Goal: Book appointment/travel/reservation

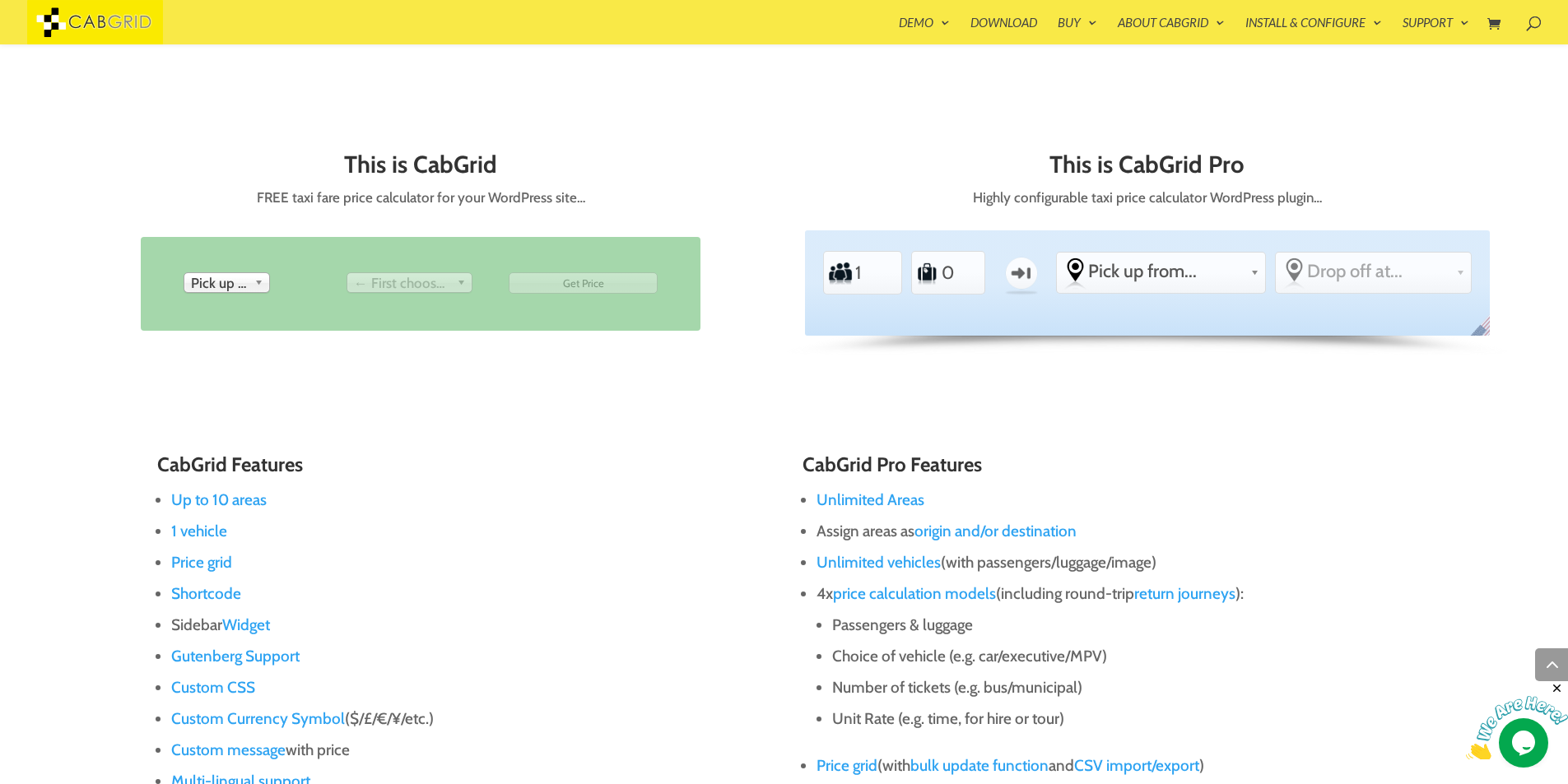
click at [762, 290] on div "From Pick up from [GEOGRAPHIC_DATA] [GEOGRAPHIC_DATA] [GEOGRAPHIC_DATA] [GEOGRA…" at bounding box center [420, 284] width 685 height 93
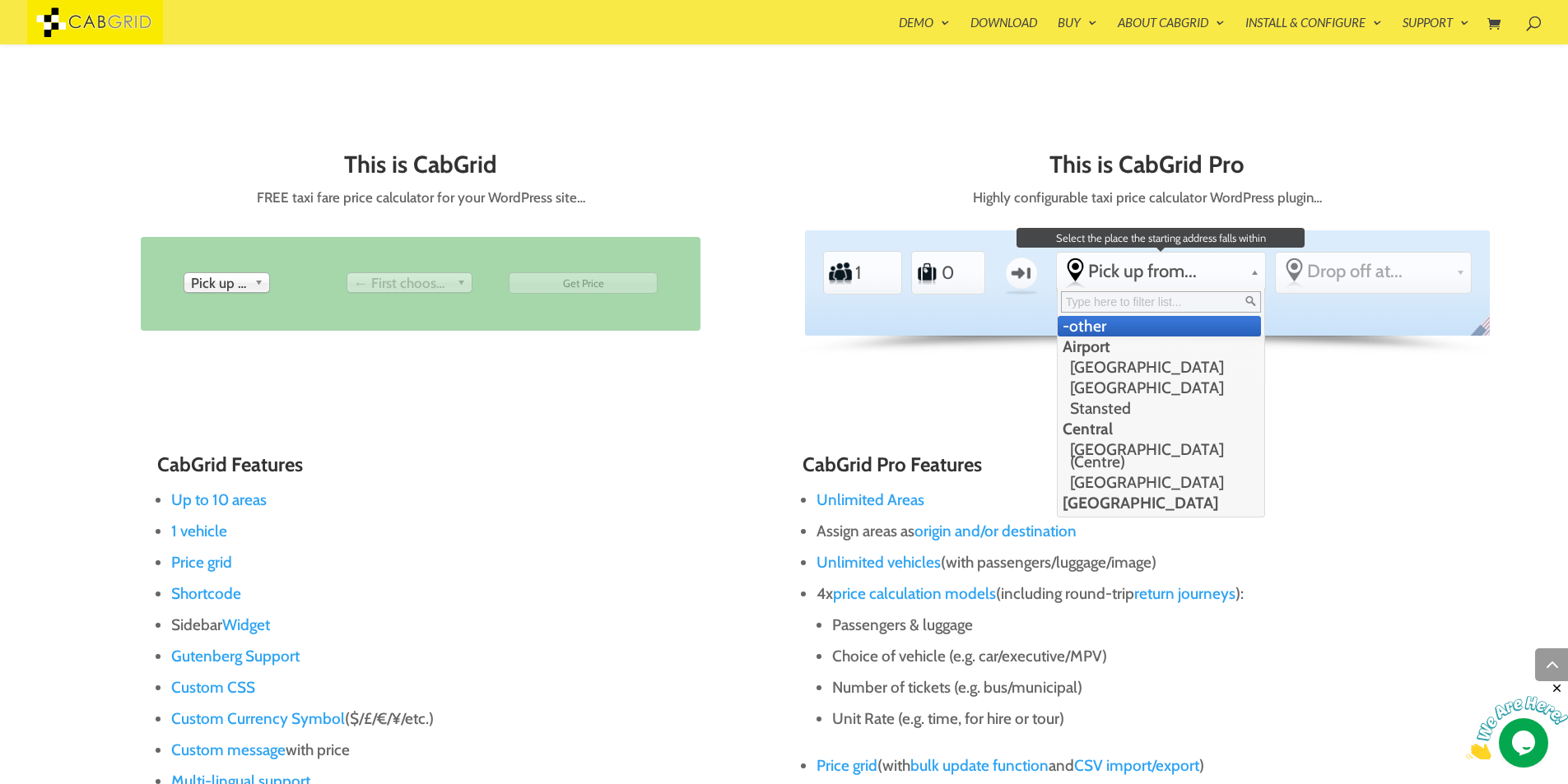
click at [1140, 273] on span "Pick up from..." at bounding box center [1165, 271] width 155 height 22
click at [1119, 365] on li "[GEOGRAPHIC_DATA]" at bounding box center [1158, 368] width 203 height 21
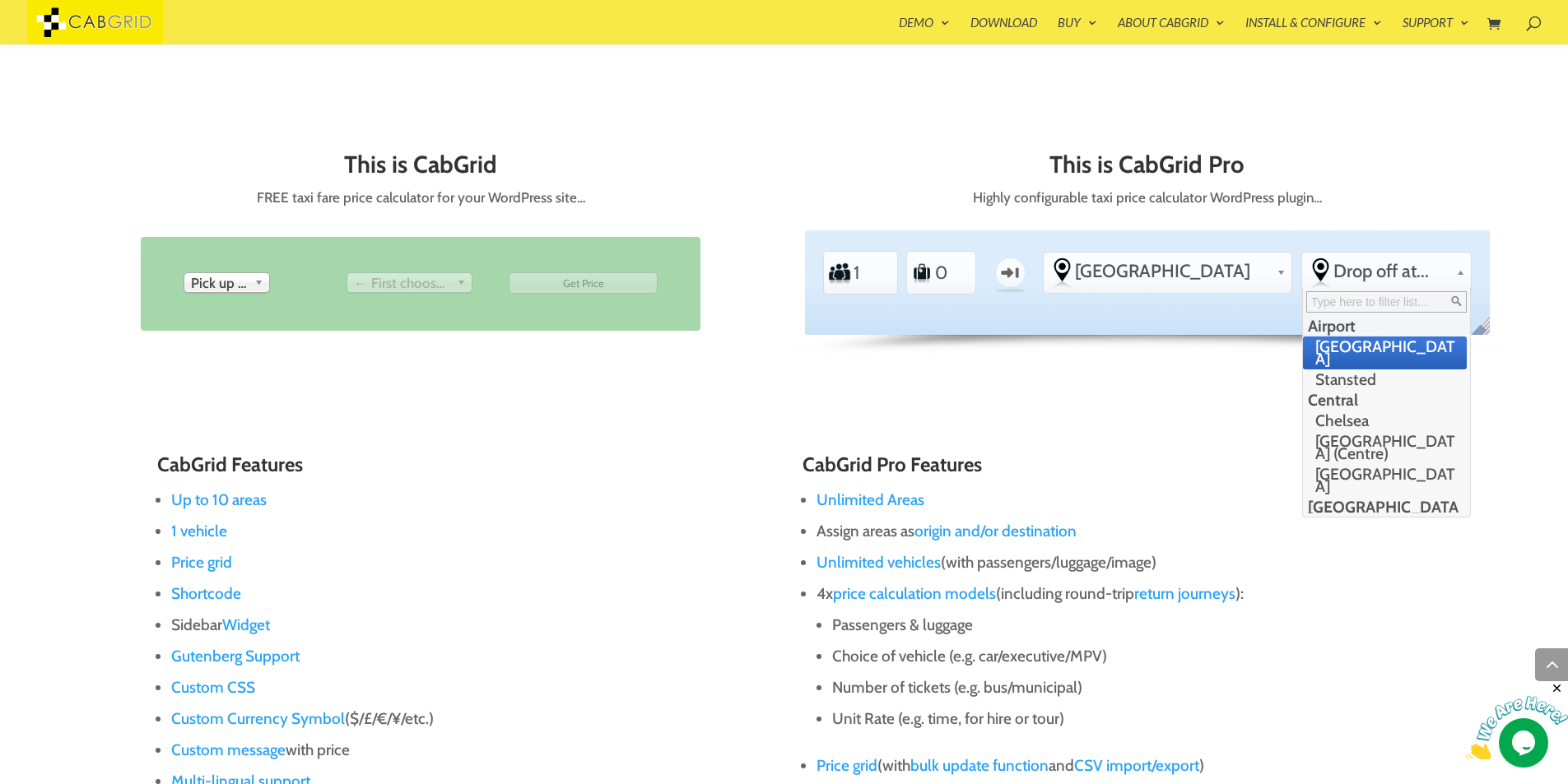
click at [1361, 270] on span "Drop off at..." at bounding box center [1391, 271] width 115 height 22
click at [1349, 370] on li "Stansted" at bounding box center [1385, 380] width 164 height 21
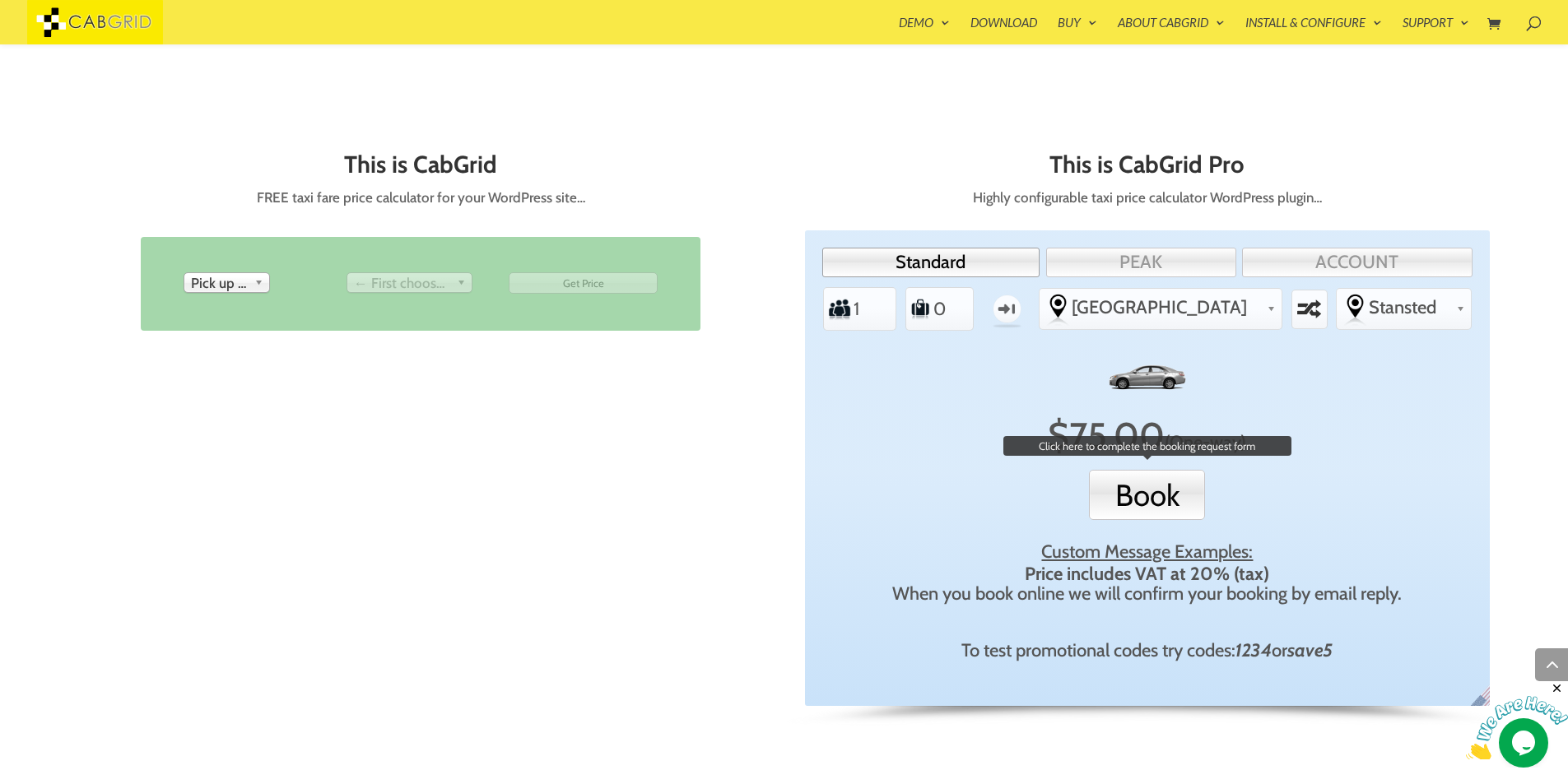
click at [1140, 499] on button "Book" at bounding box center [1147, 494] width 116 height 50
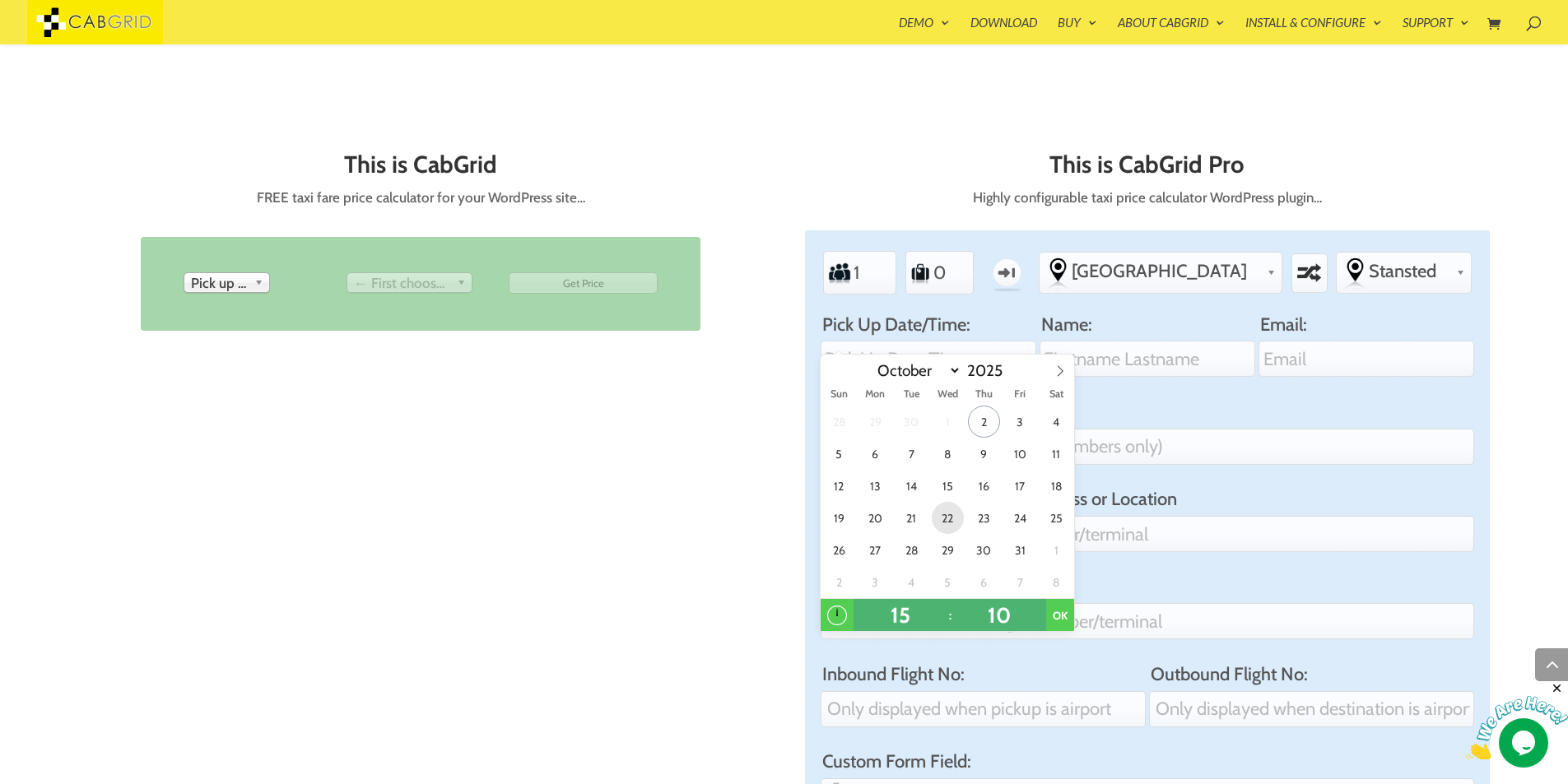
click at [941, 509] on span "22" at bounding box center [948, 518] width 32 height 32
type input "3:10PM [DATE]"
click at [1086, 365] on input "Name:" at bounding box center [1146, 359] width 214 height 36
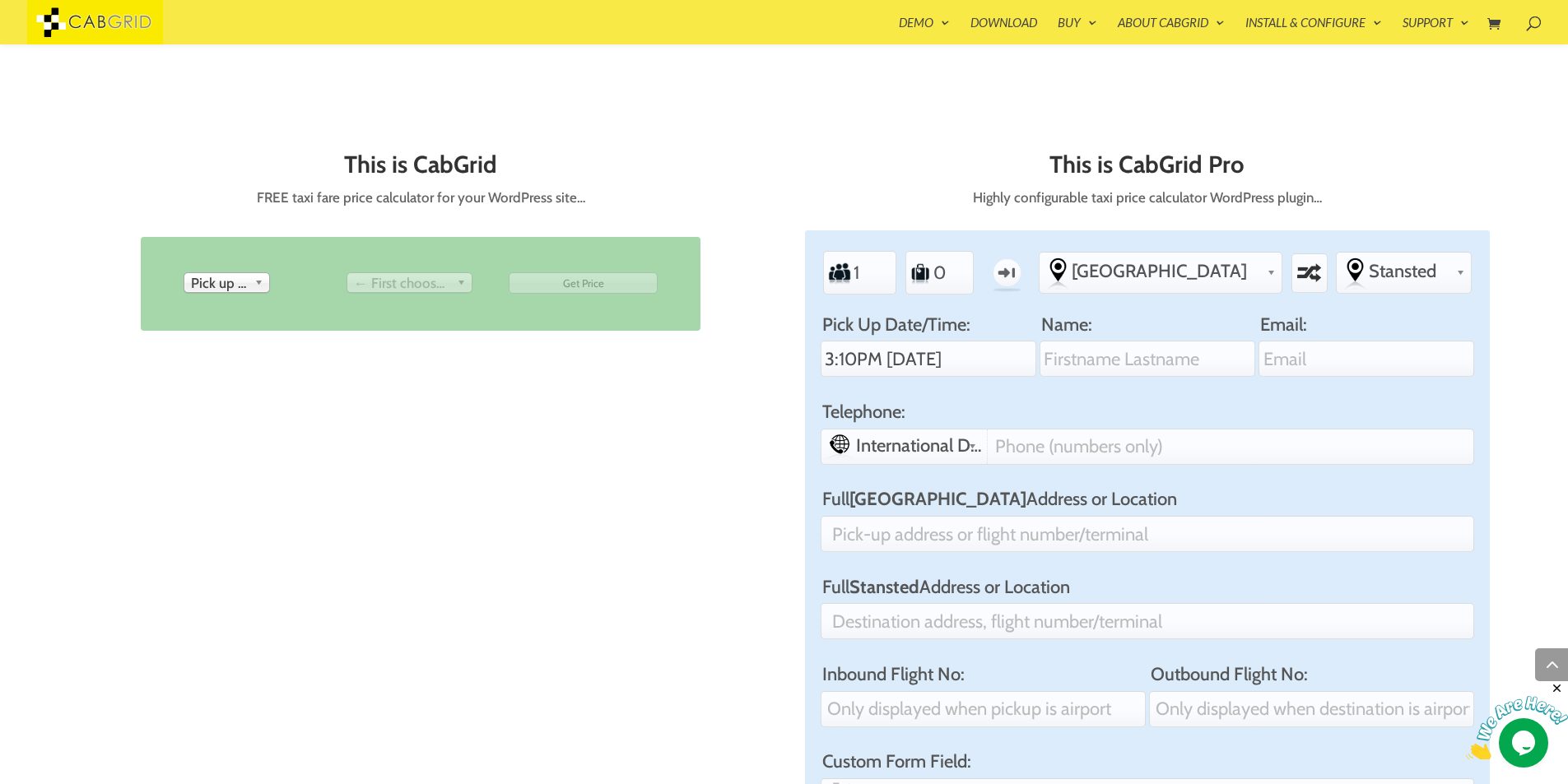
type input "English"
click at [1368, 357] on input "Email:" at bounding box center [1365, 359] width 214 height 36
type input "[EMAIL_ADDRESS][DOMAIN_NAME]"
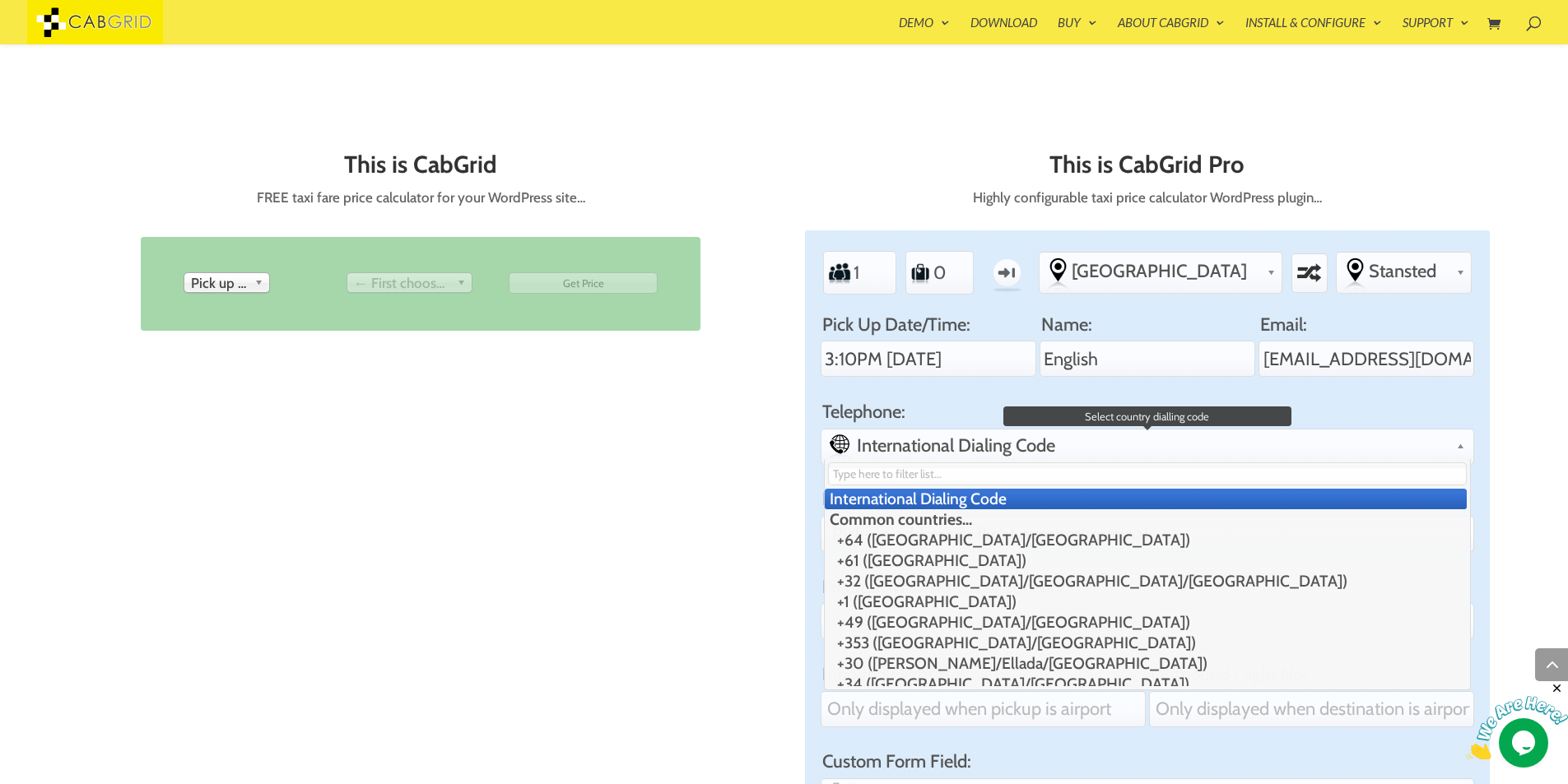
click at [1050, 446] on div "International Dialing Code +64 ([GEOGRAPHIC_DATA]/[GEOGRAPHIC_DATA]) +61 ([GEOG…" at bounding box center [1147, 447] width 653 height 36
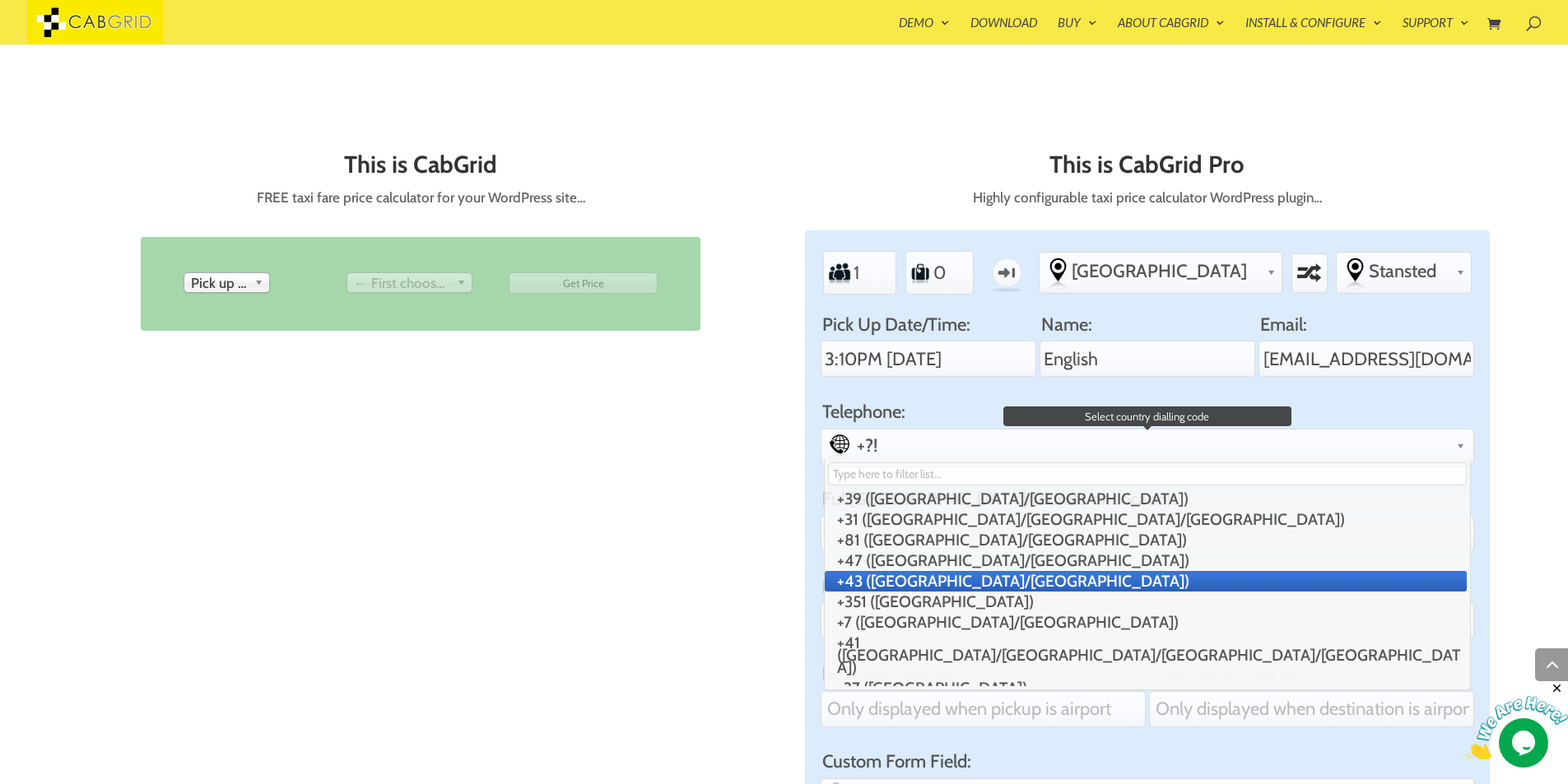
scroll to position [493, 0]
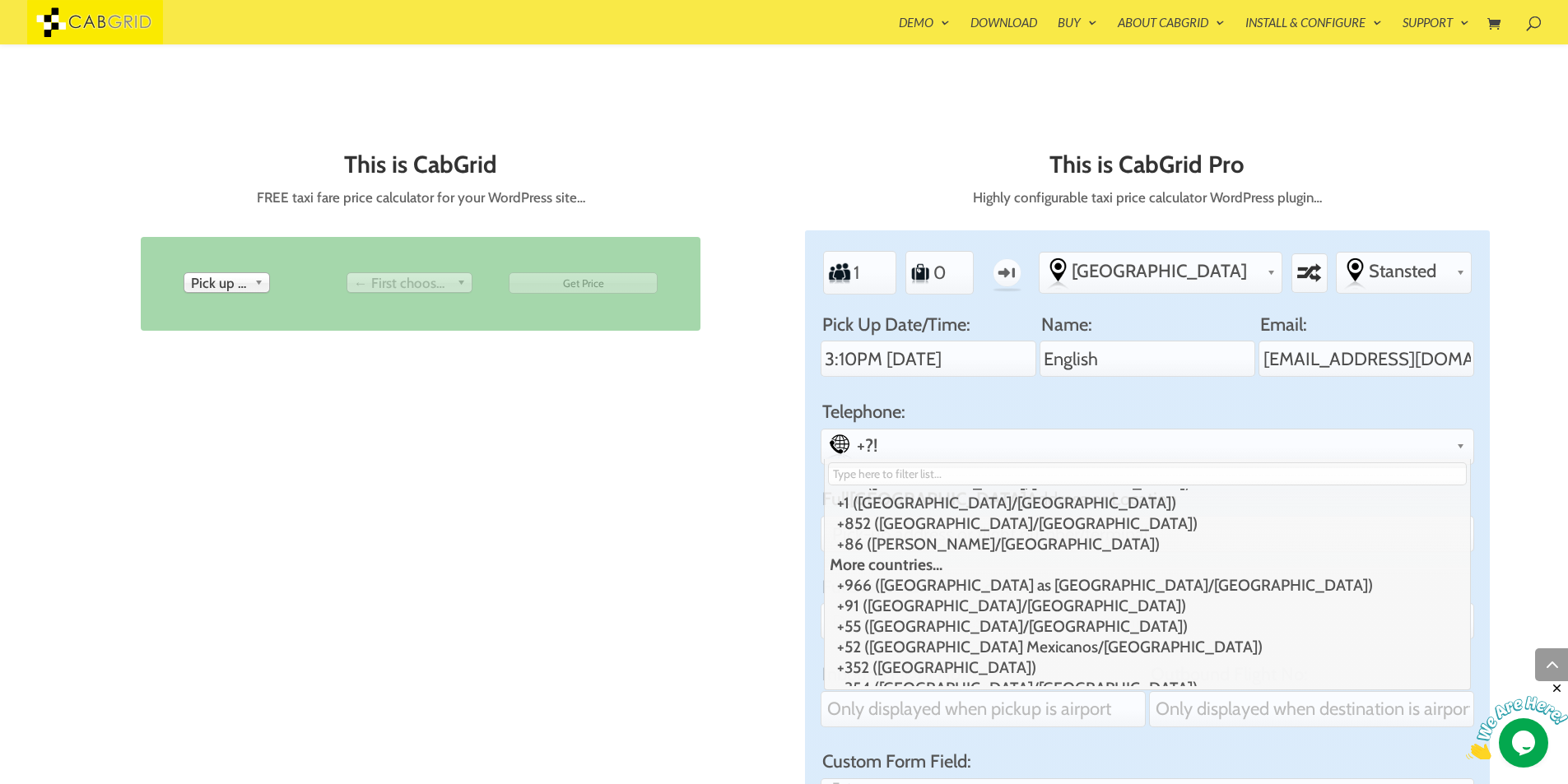
click at [958, 423] on label "Telephone:" at bounding box center [1147, 412] width 653 height 22
click at [0, 0] on input "Telephone:" at bounding box center [0, 0] width 0 height 0
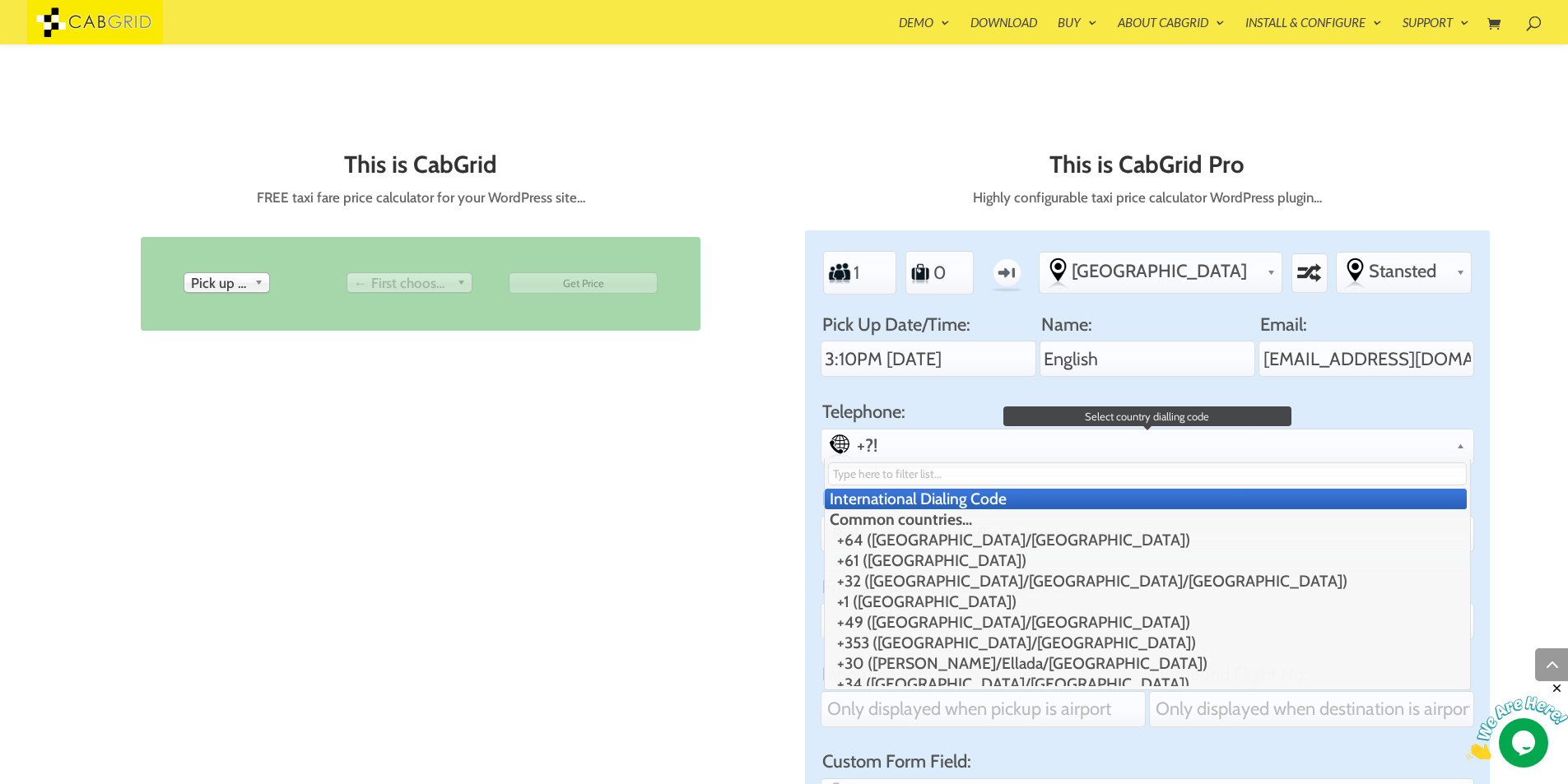
click at [956, 447] on span "+?!" at bounding box center [1162, 445] width 613 height 22
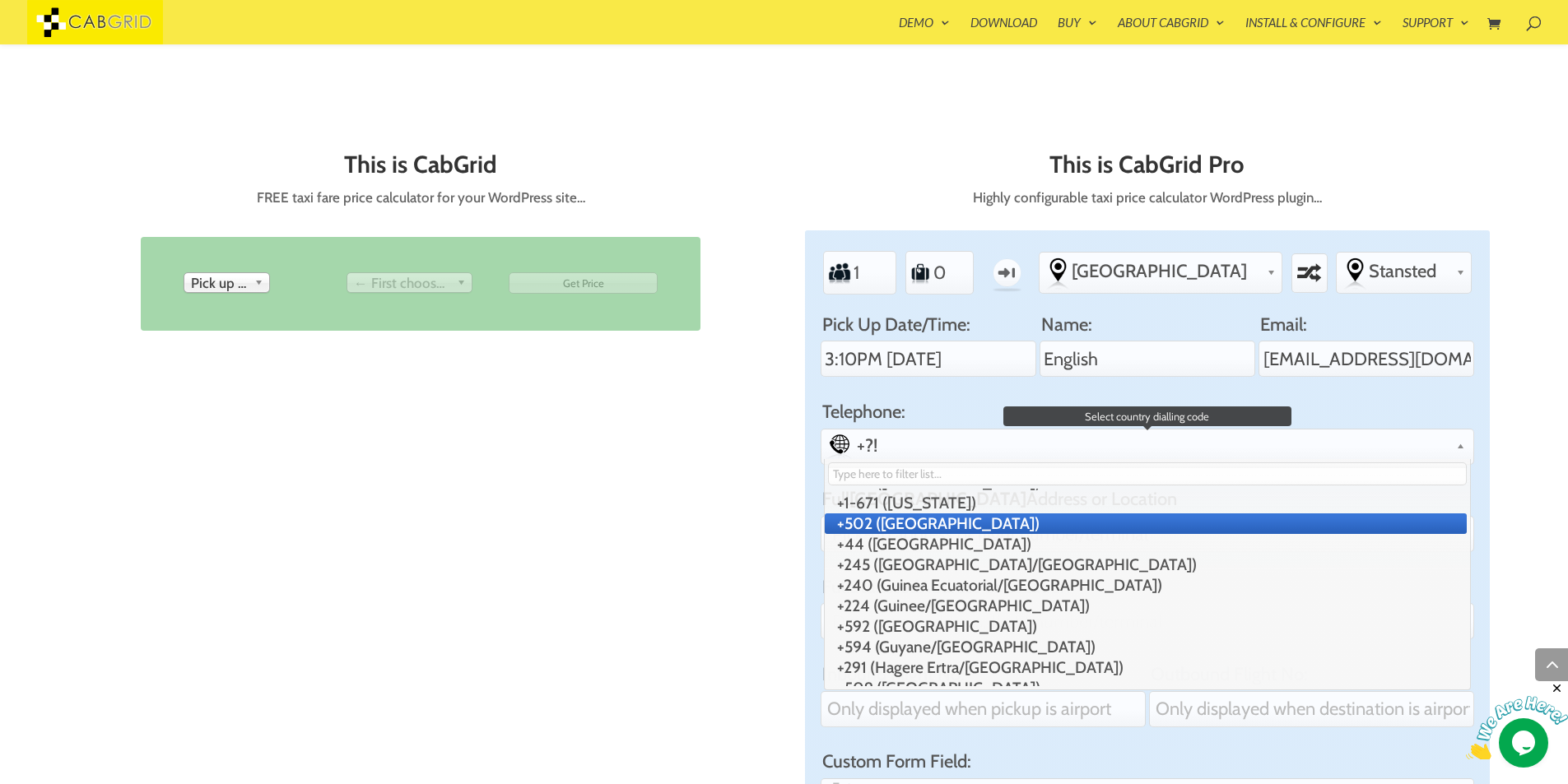
scroll to position [2469, 0]
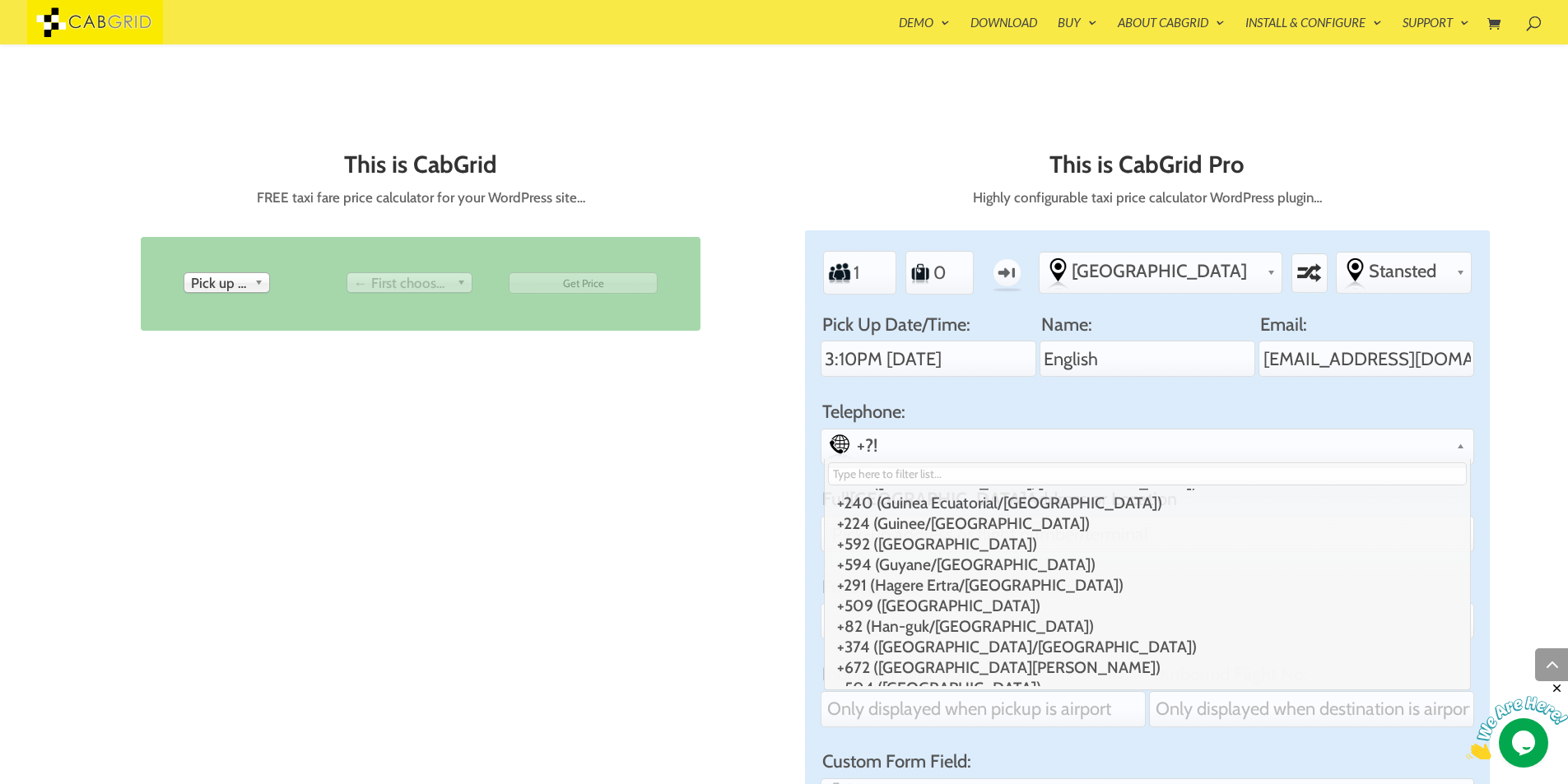
click at [241, 281] on span "Pick up from" at bounding box center [219, 283] width 57 height 20
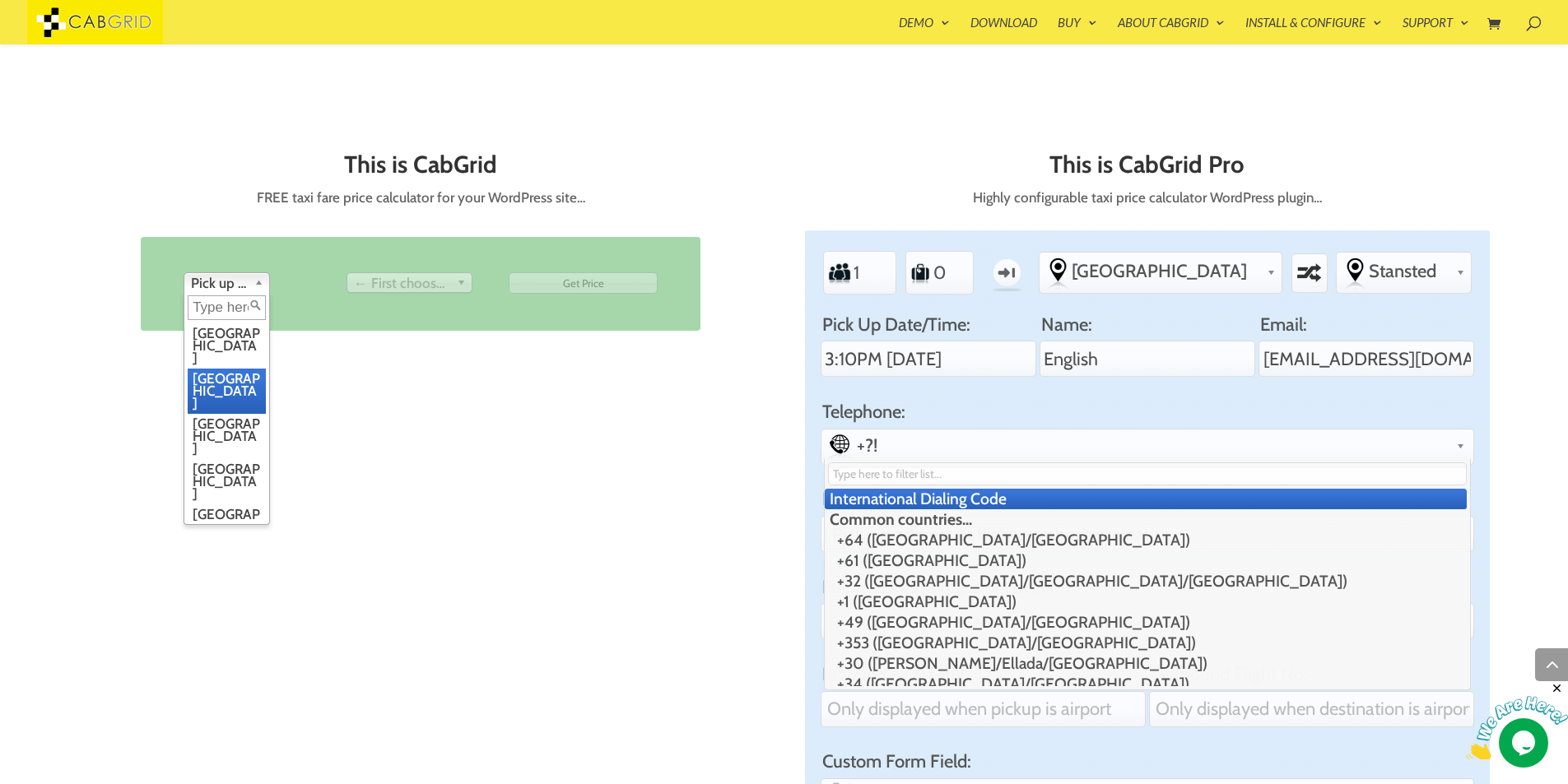
click at [231, 369] on li "[GEOGRAPHIC_DATA]" at bounding box center [227, 392] width 78 height 46
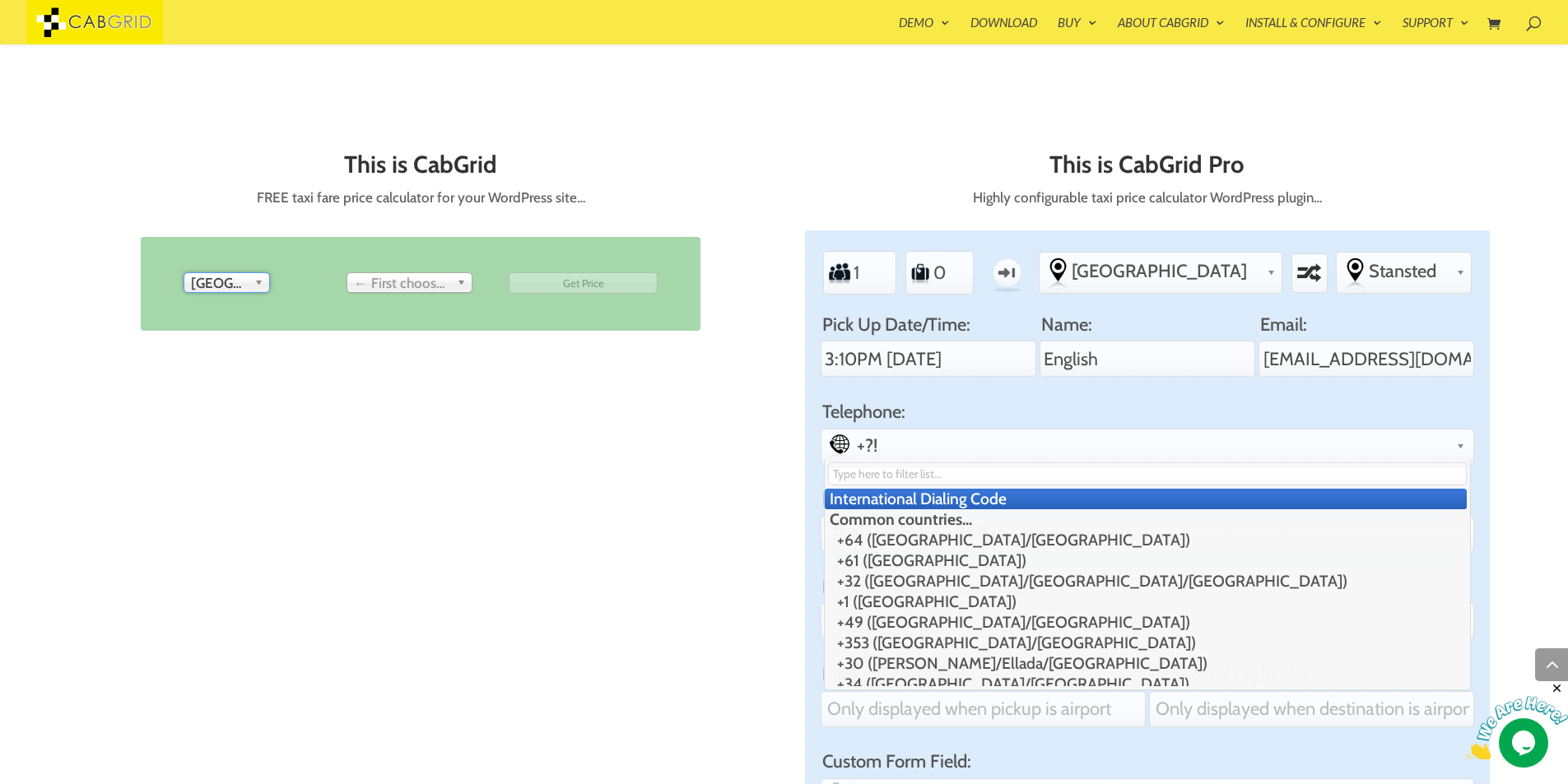
click at [398, 275] on span "← First choose pick up" at bounding box center [402, 283] width 96 height 20
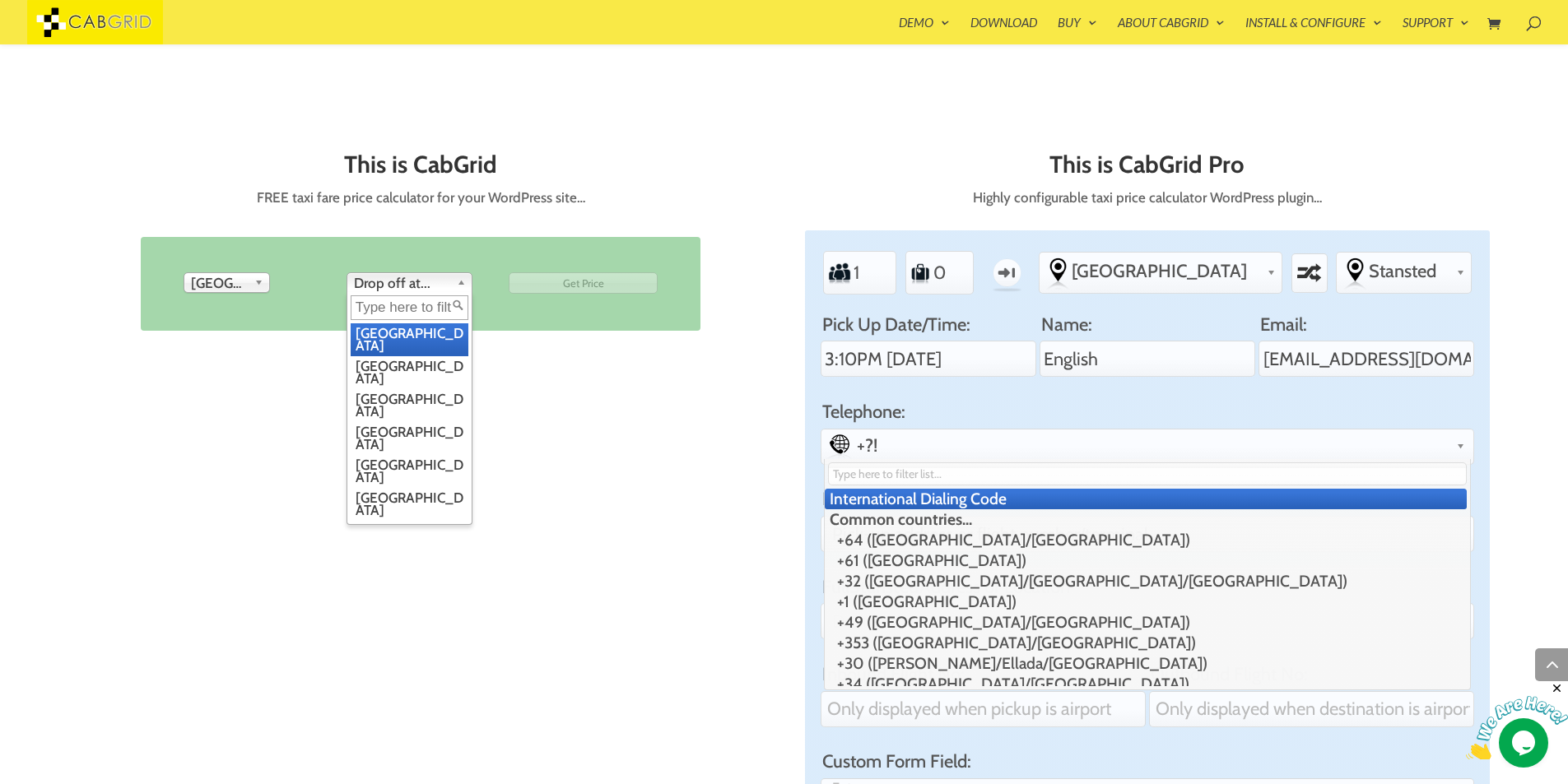
click at [398, 281] on span "Drop off at..." at bounding box center [402, 283] width 96 height 20
click at [391, 390] on li "[GEOGRAPHIC_DATA]" at bounding box center [410, 406] width 118 height 33
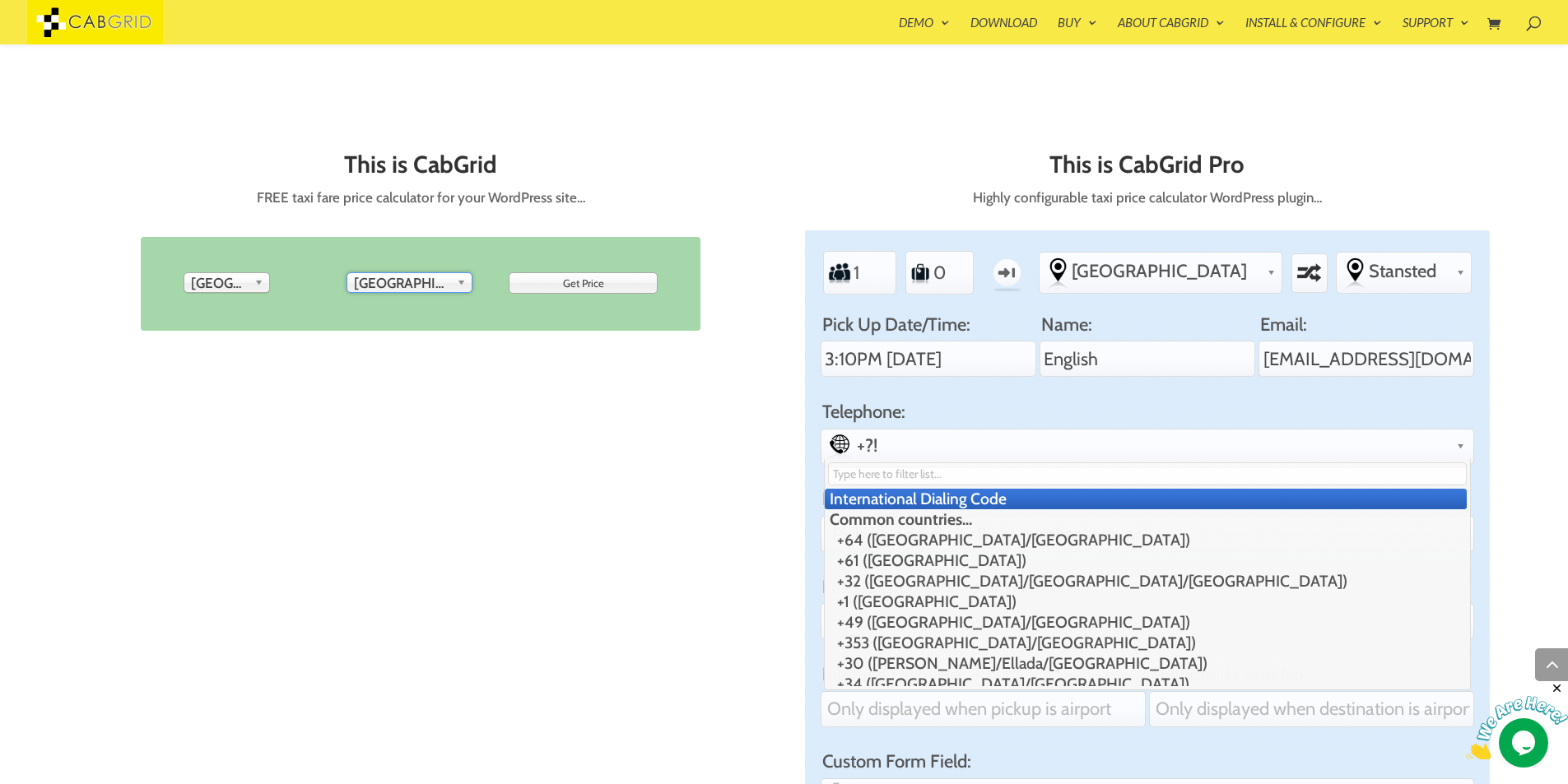
click at [608, 285] on input "Get Price" at bounding box center [583, 283] width 149 height 21
type input "Get Price"
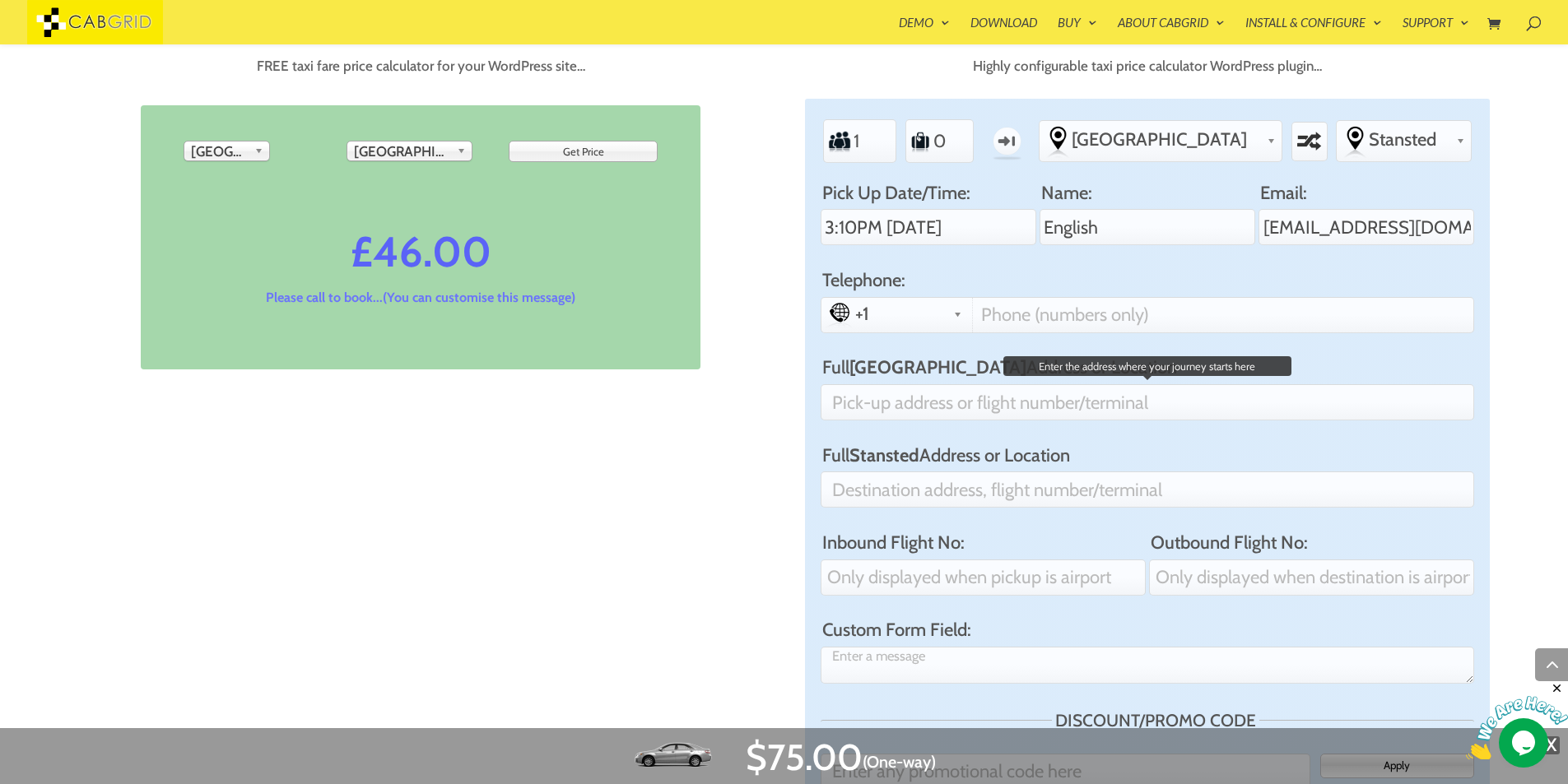
click at [908, 409] on input "Full [GEOGRAPHIC_DATA] Address or Location" at bounding box center [1147, 402] width 653 height 36
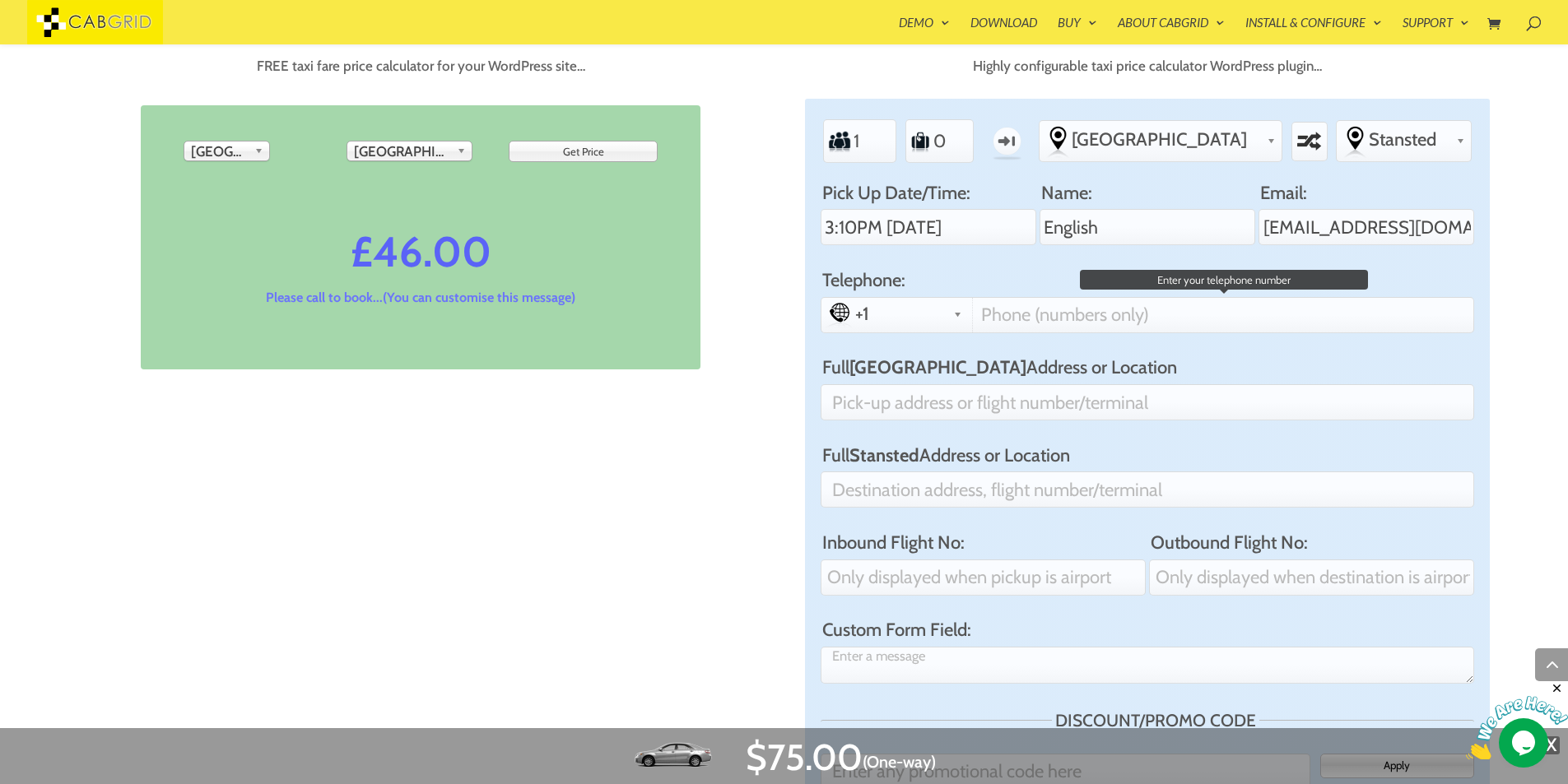
click at [990, 313] on input "Telephone:" at bounding box center [1221, 315] width 499 height 34
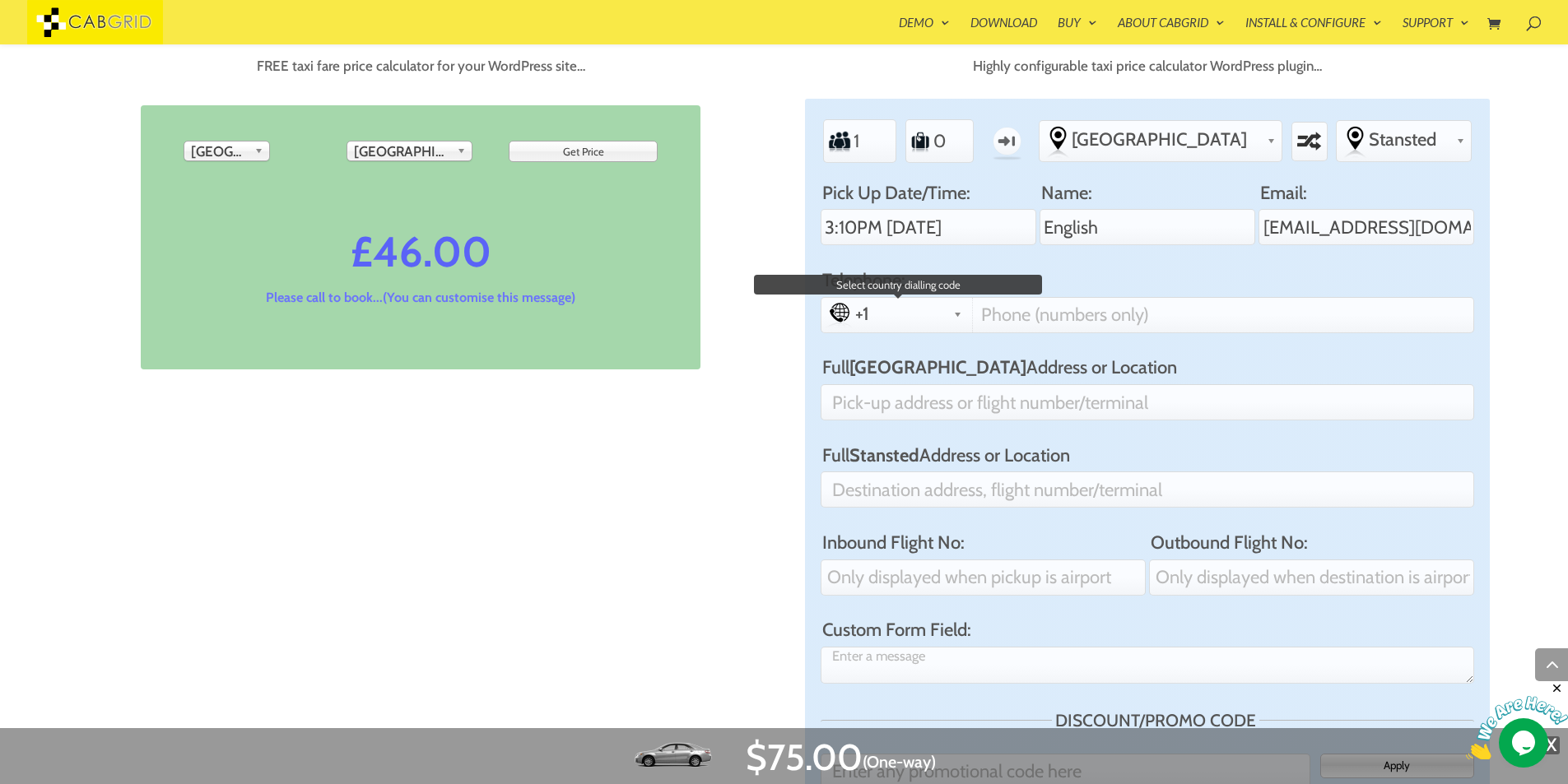
click at [914, 312] on span "+1" at bounding box center [911, 313] width 111 height 22
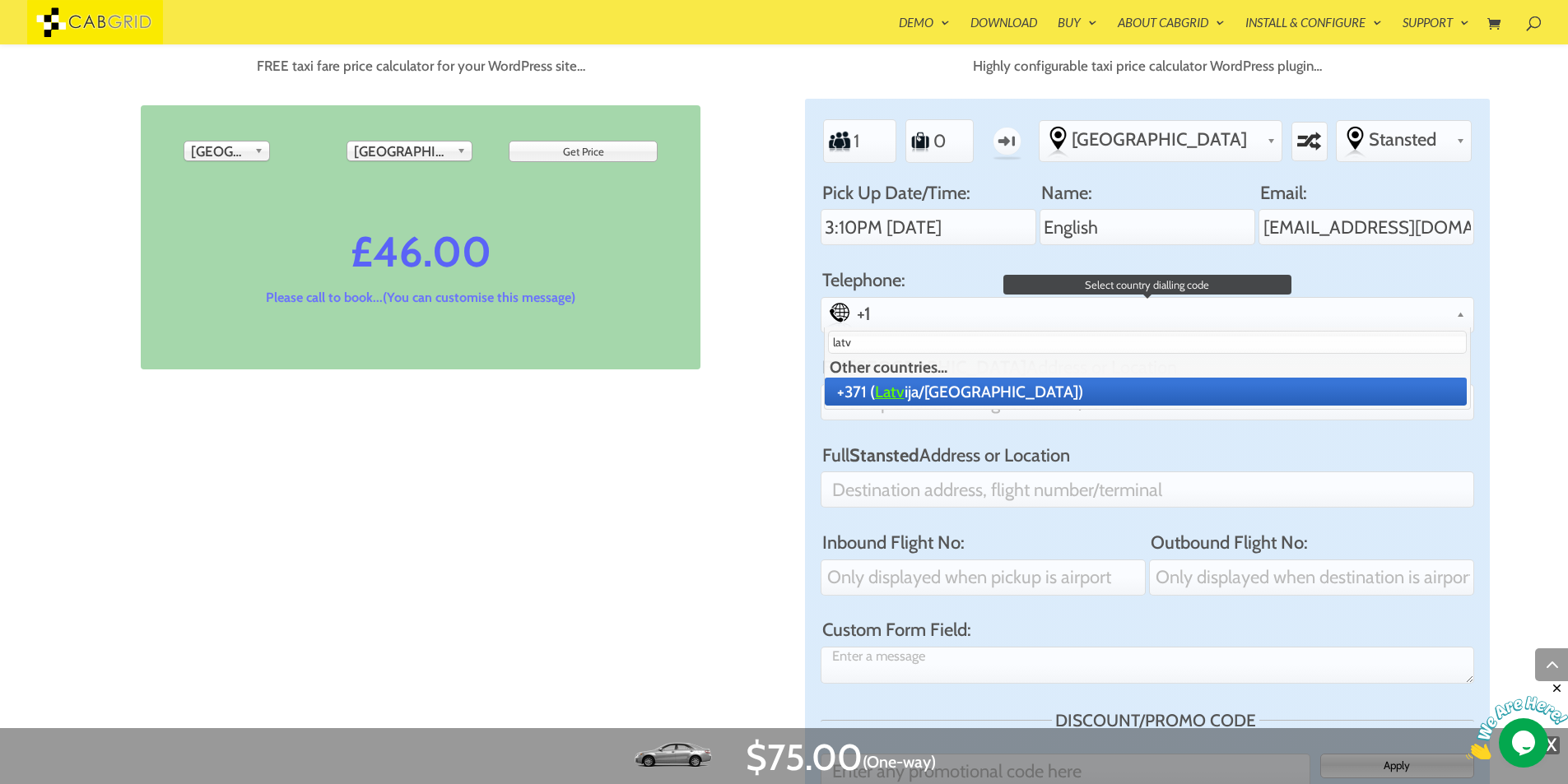
type input "latv"
click at [903, 385] on li "+371 ( Latv ija/[GEOGRAPHIC_DATA])" at bounding box center [1146, 392] width 643 height 28
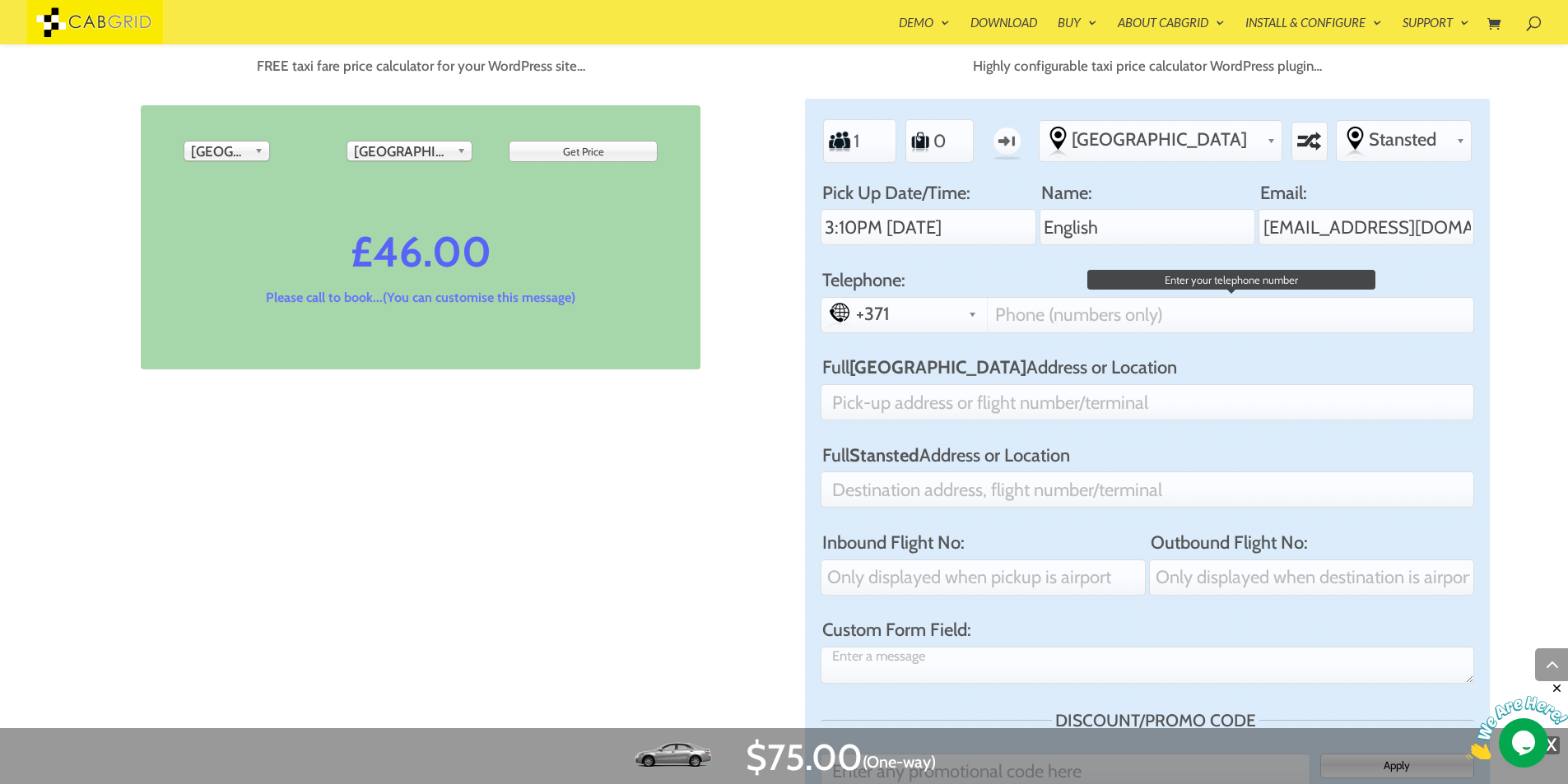
click at [1062, 316] on input "Telephone:" at bounding box center [1229, 315] width 485 height 34
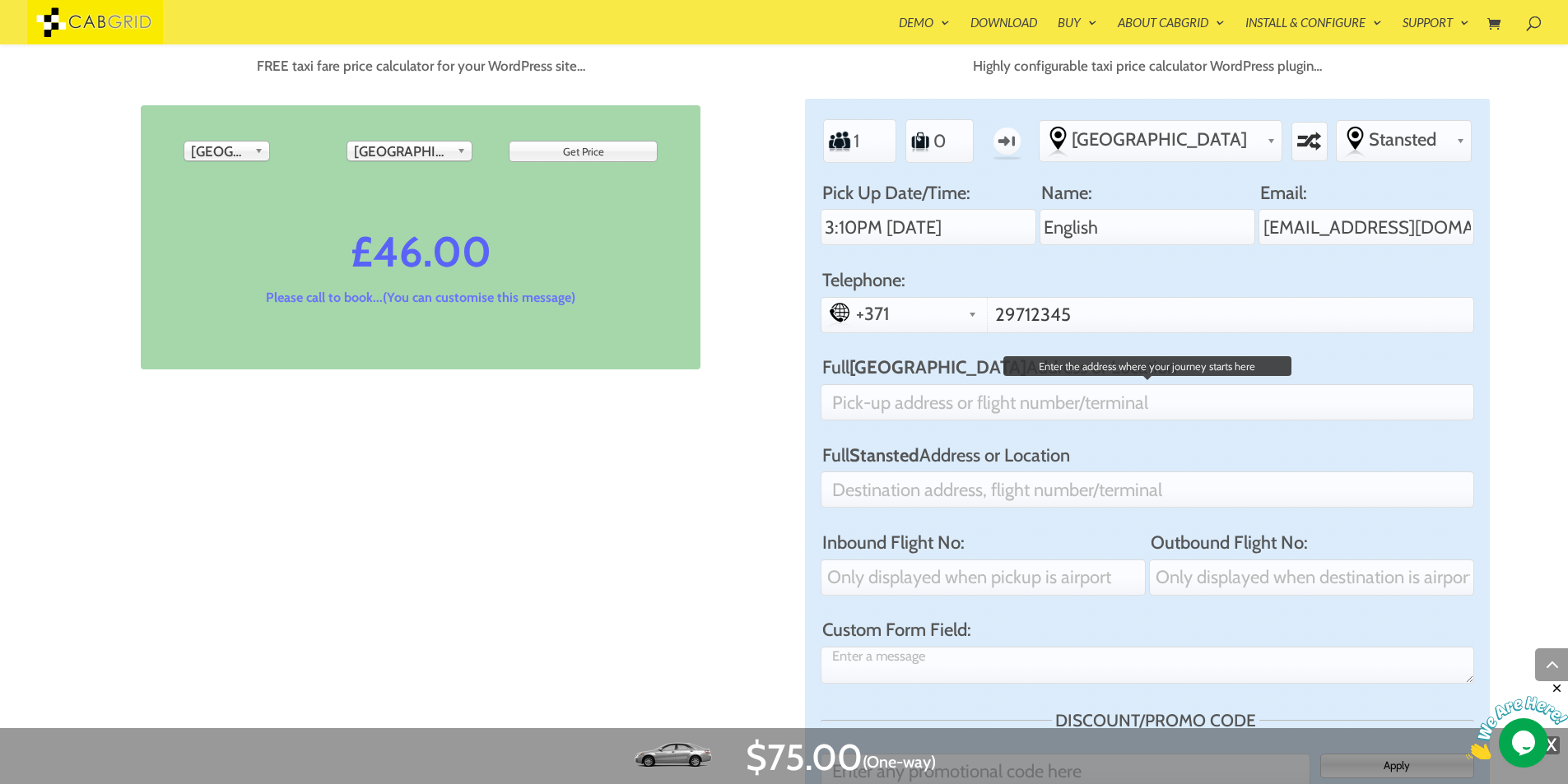
type input "29712345"
click at [986, 400] on input "Full [GEOGRAPHIC_DATA] Address or Location" at bounding box center [1147, 402] width 653 height 36
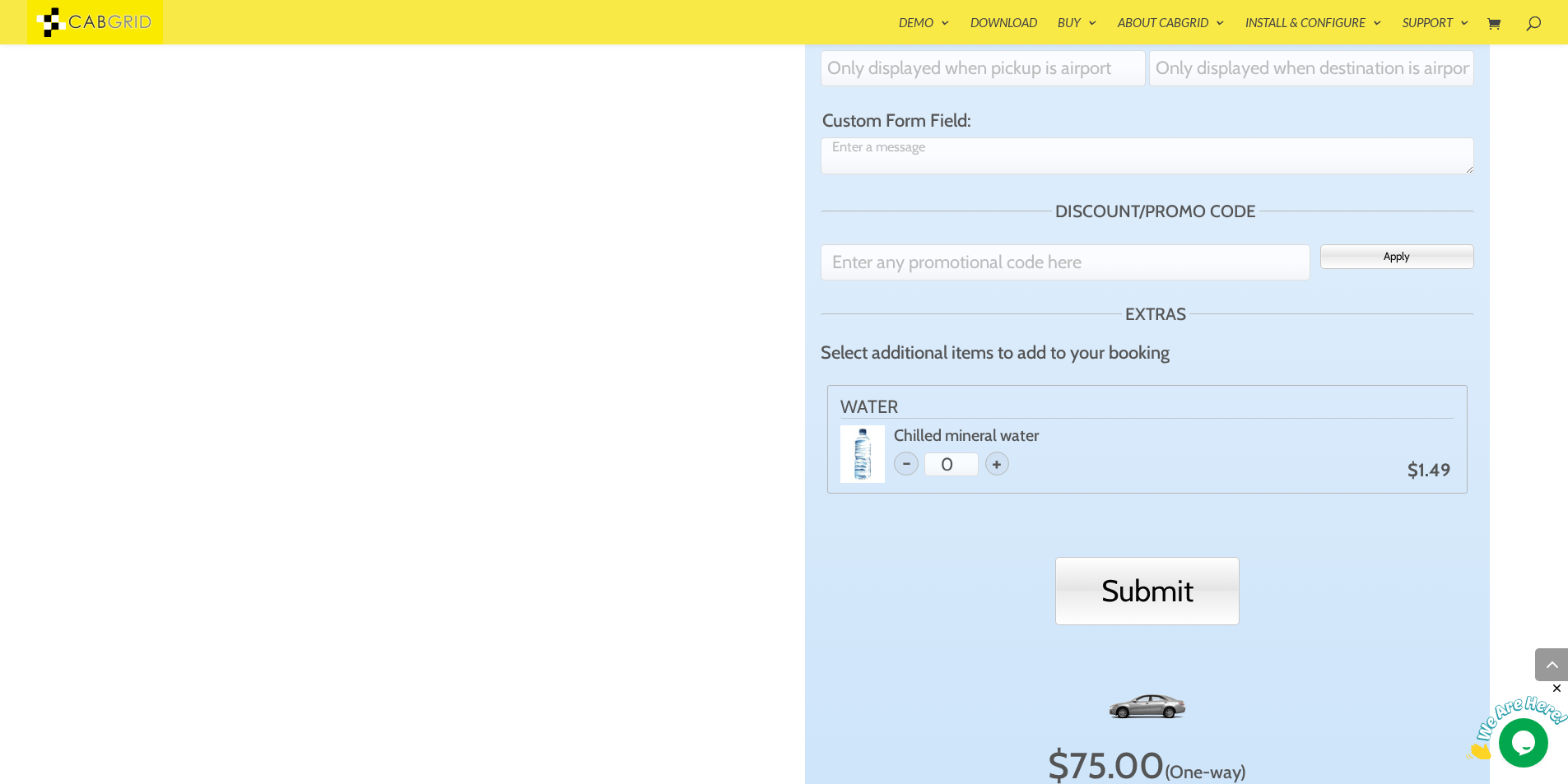
scroll to position [1474, 0]
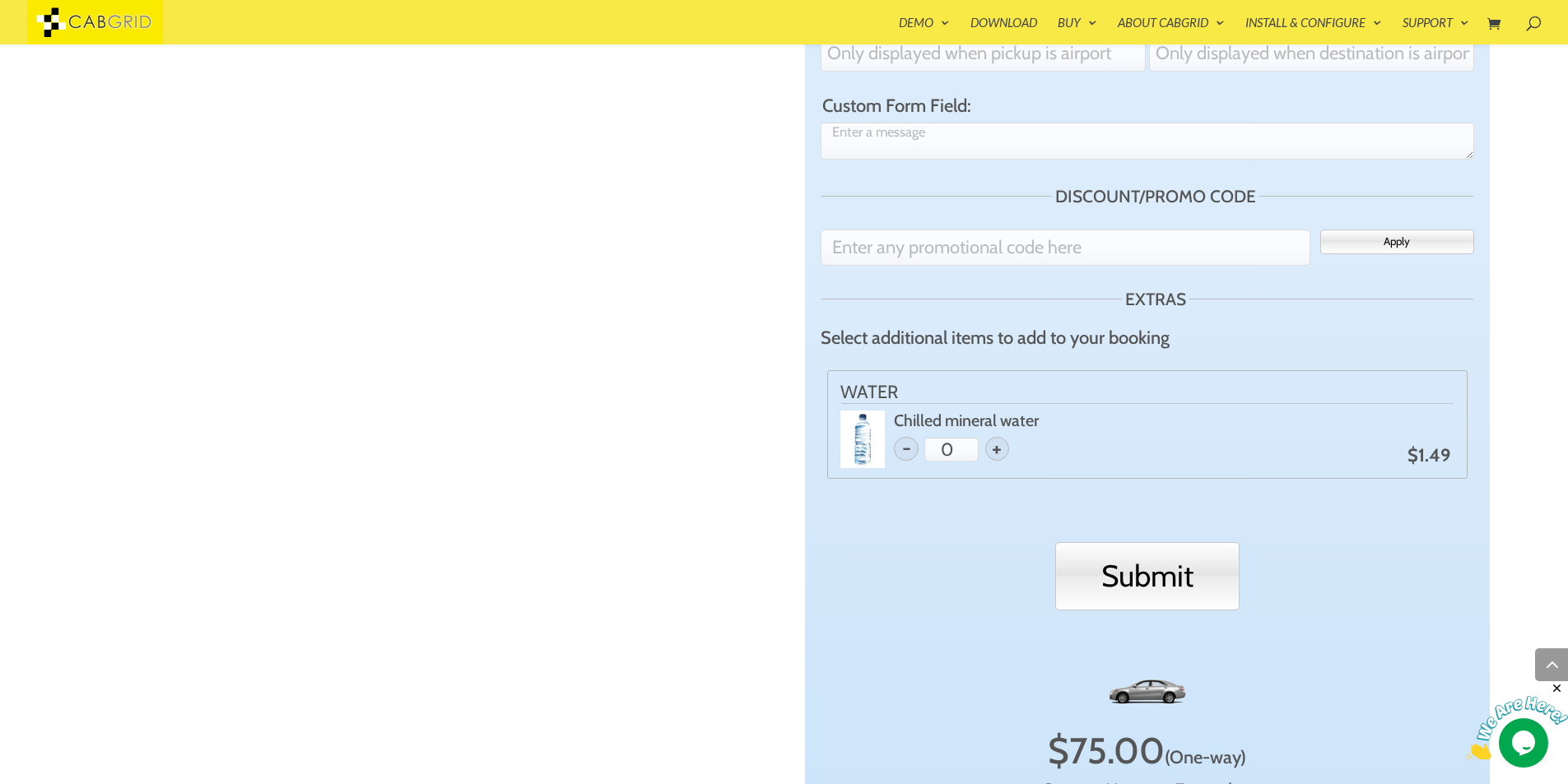
click at [1004, 437] on span "+" at bounding box center [996, 449] width 24 height 24
type input "1"
click at [1164, 542] on input "Submit" at bounding box center [1148, 576] width 185 height 69
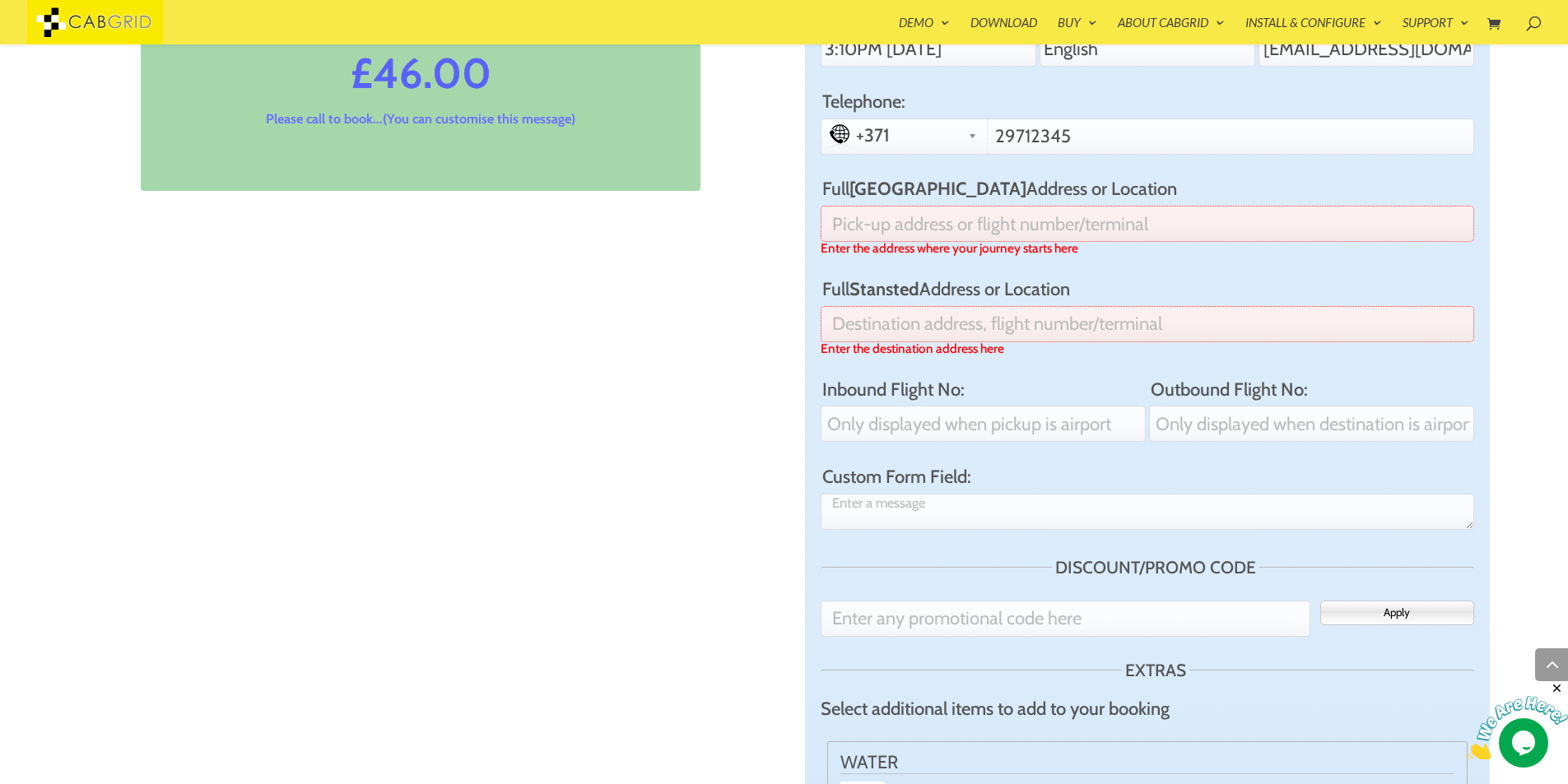
scroll to position [1111, 0]
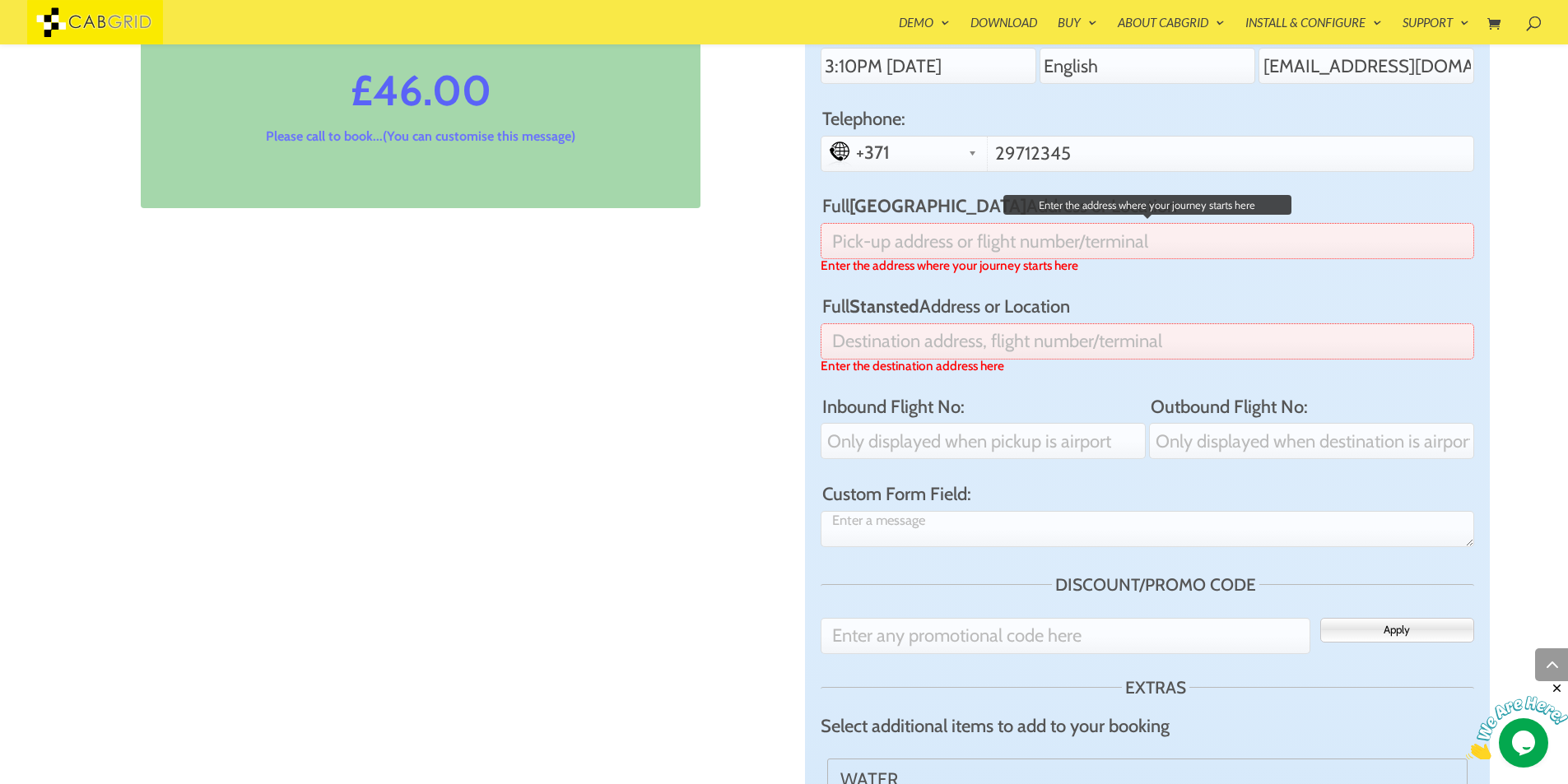
click at [939, 239] on input "Full [GEOGRAPHIC_DATA] Address or Location" at bounding box center [1147, 241] width 653 height 36
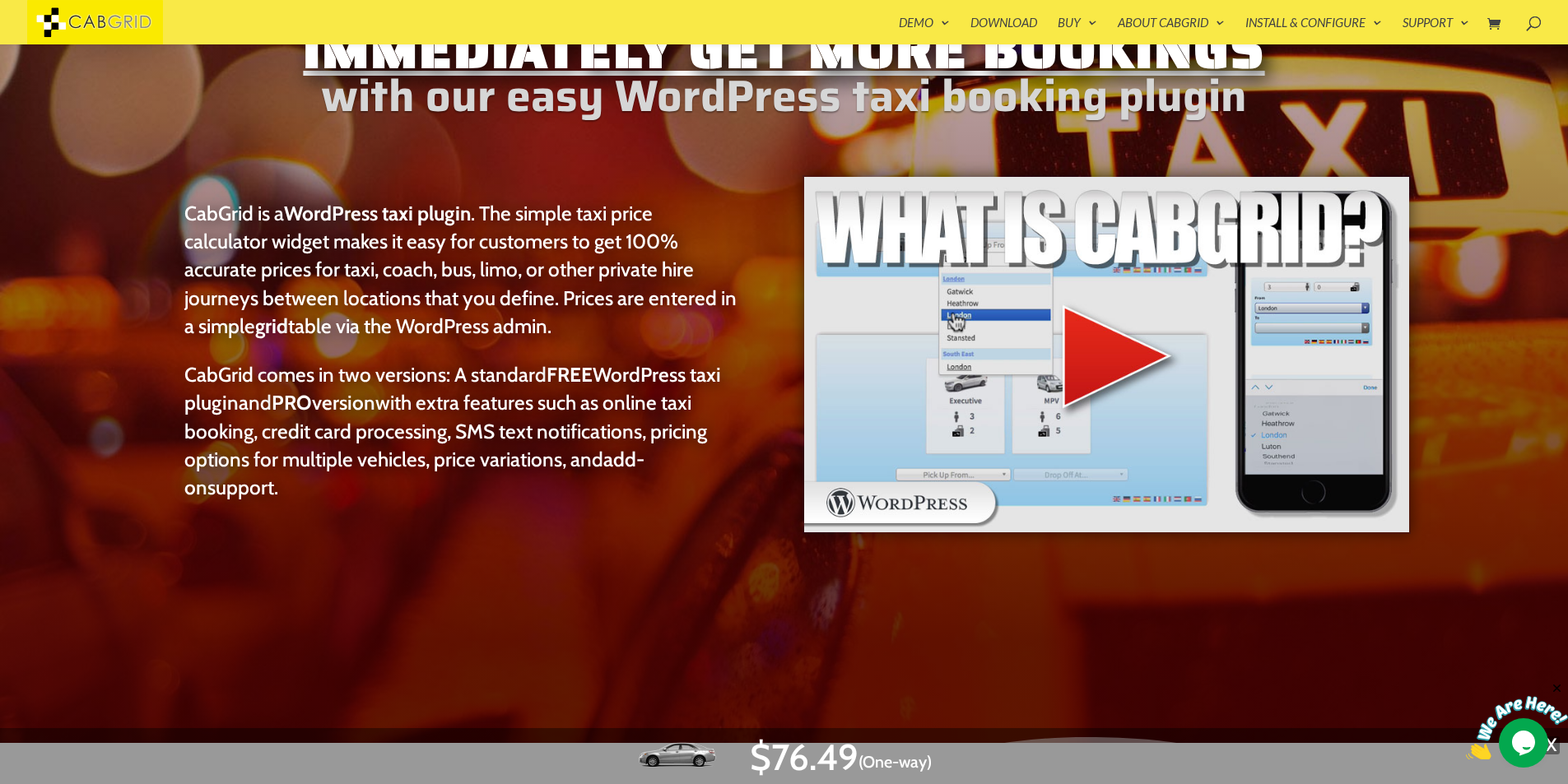
scroll to position [111, 0]
